Goal: Task Accomplishment & Management: Manage account settings

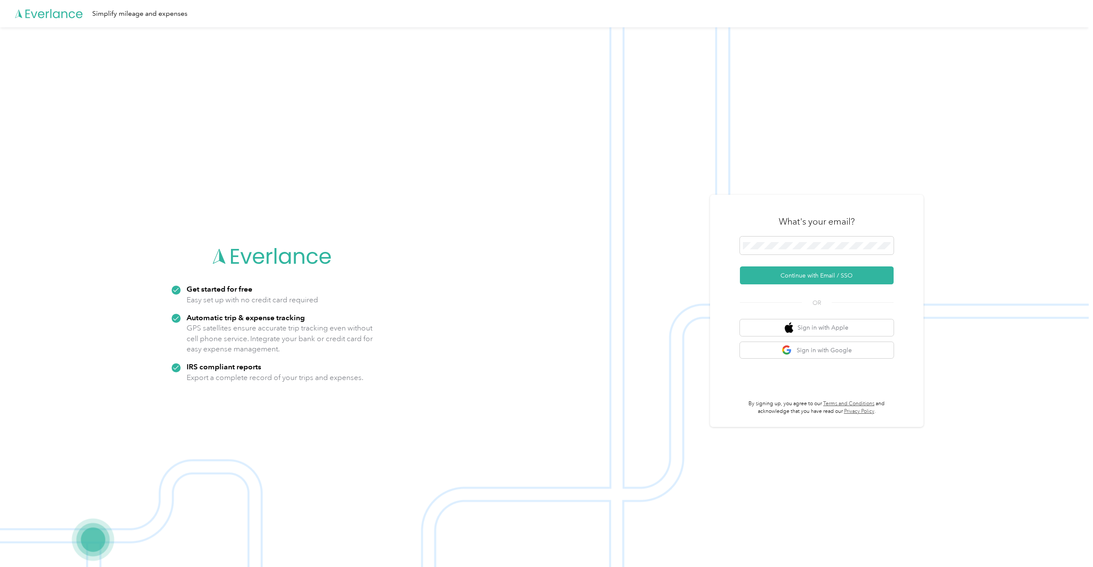
click at [765, 253] on span at bounding box center [817, 246] width 154 height 18
click at [818, 281] on button "Continue with Email / SSO" at bounding box center [817, 275] width 154 height 18
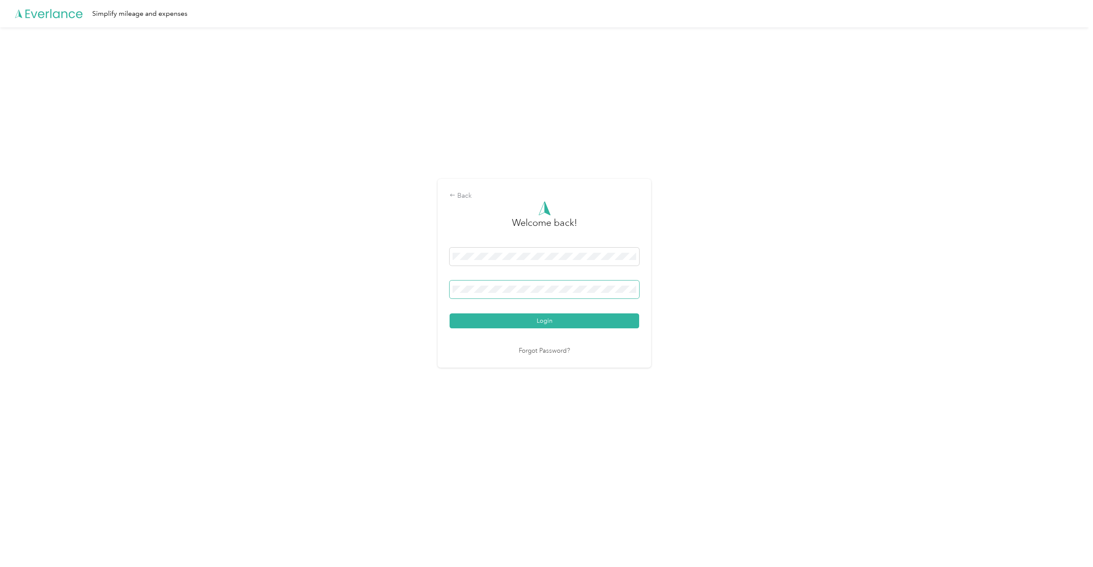
click at [450, 313] on button "Login" at bounding box center [545, 320] width 190 height 15
